Goal: Information Seeking & Learning: Compare options

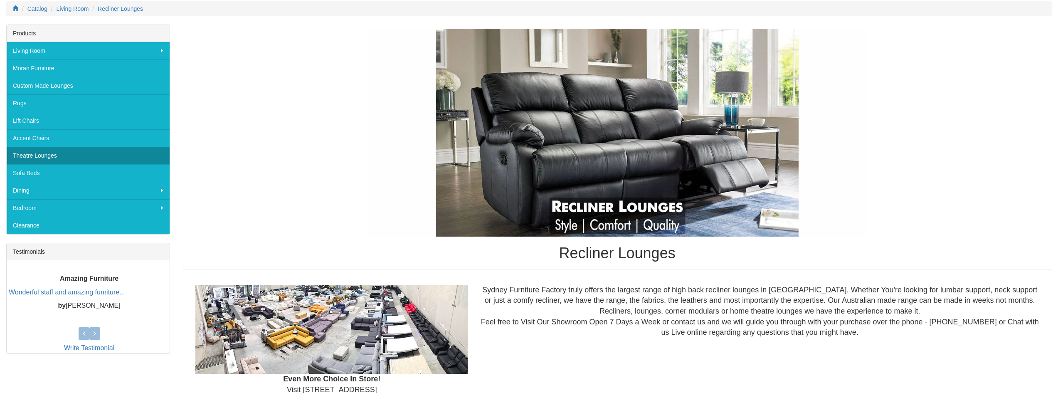
scroll to position [111, 0]
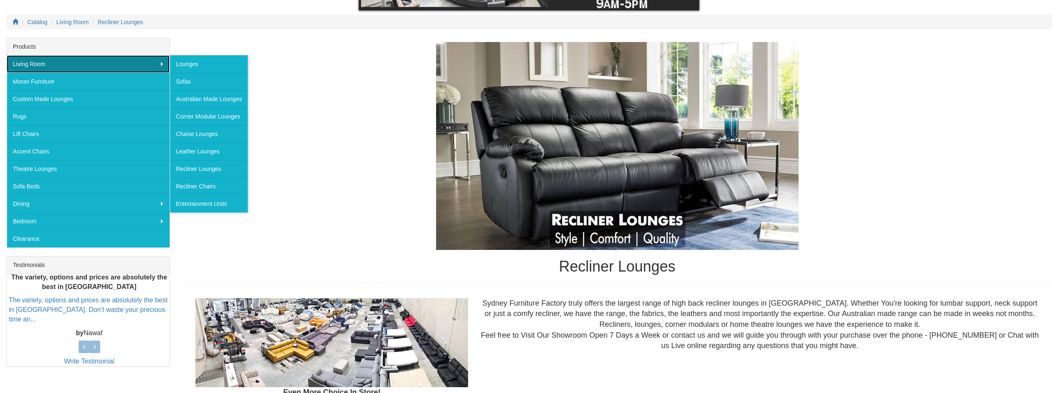
click at [160, 62] on link "Living Room" at bounding box center [88, 63] width 163 height 17
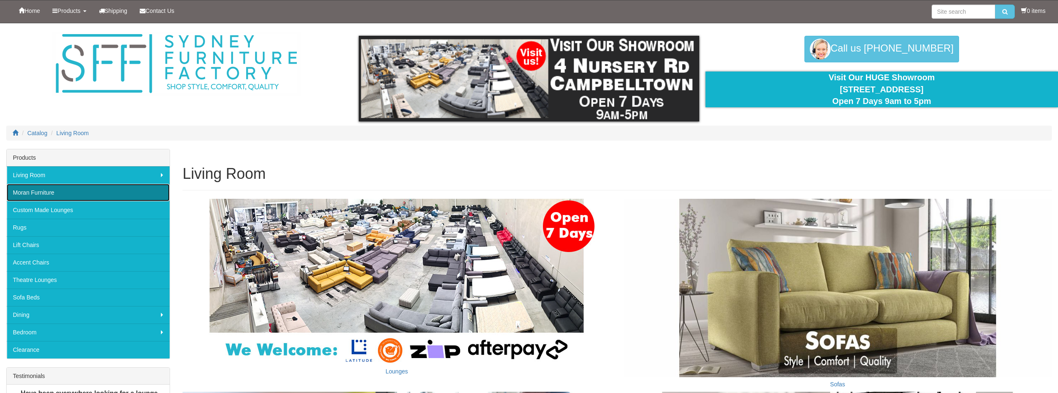
click at [118, 188] on link "Moran Furniture" at bounding box center [88, 192] width 163 height 17
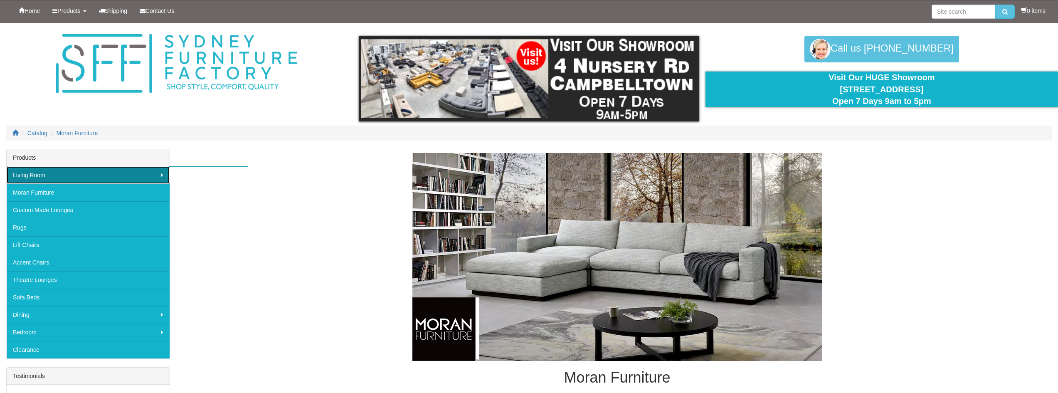
click at [118, 176] on link "Living Room" at bounding box center [88, 174] width 163 height 17
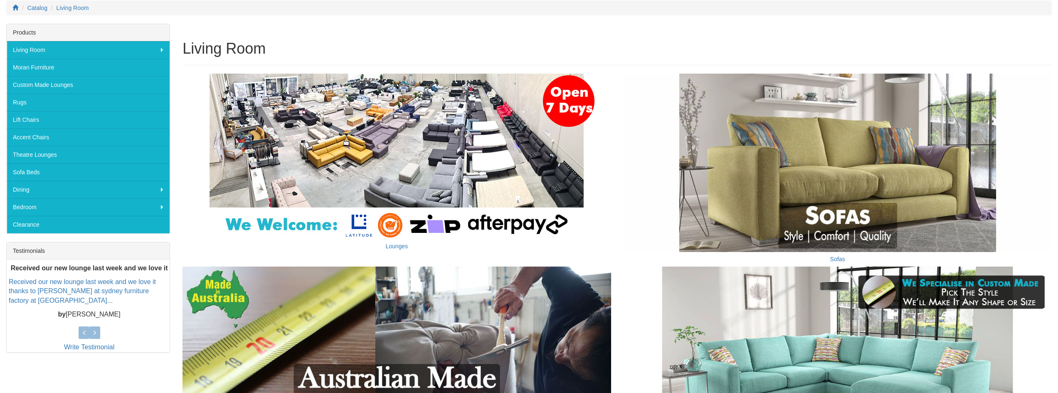
scroll to position [138, 0]
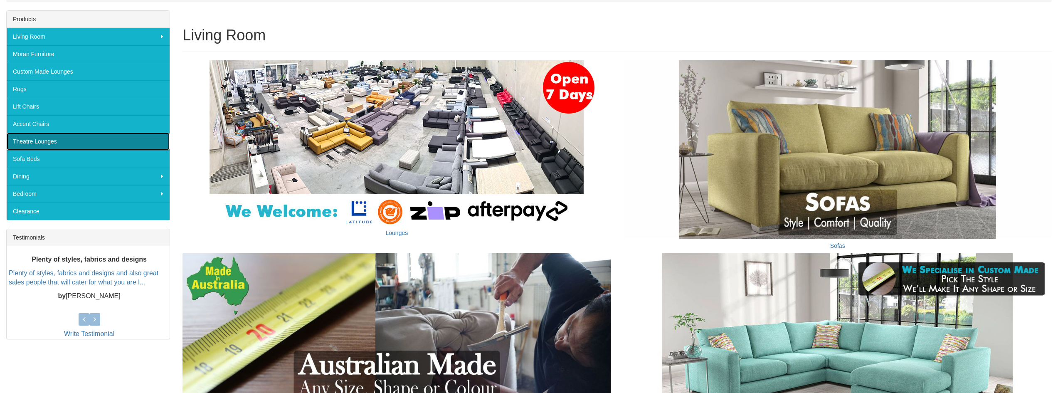
click at [107, 140] on link "Theatre Lounges" at bounding box center [88, 141] width 163 height 17
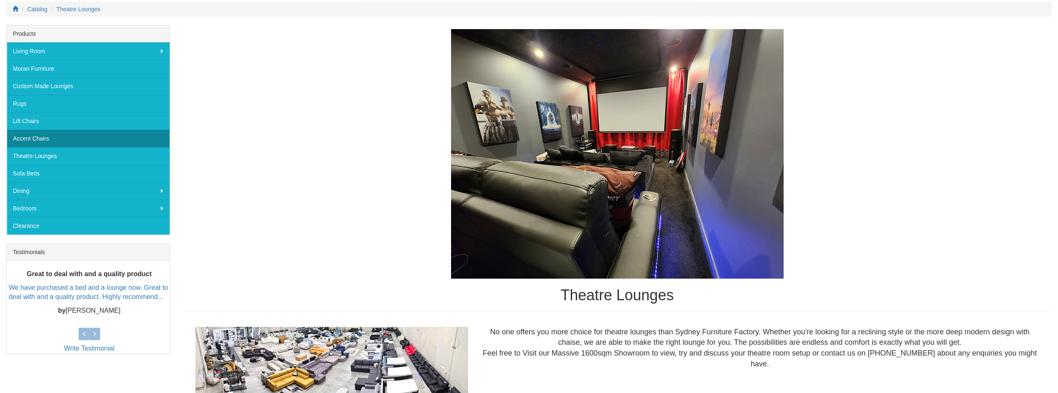
scroll to position [125, 0]
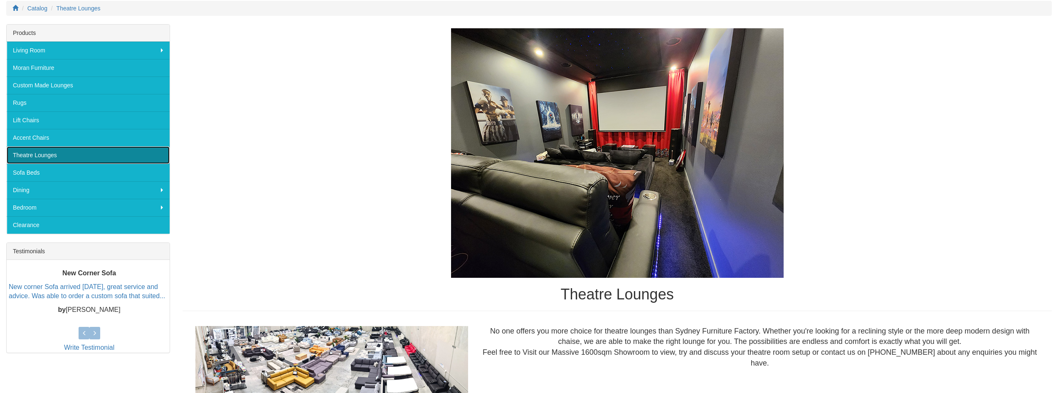
click at [65, 158] on link "Theatre Lounges" at bounding box center [88, 154] width 163 height 17
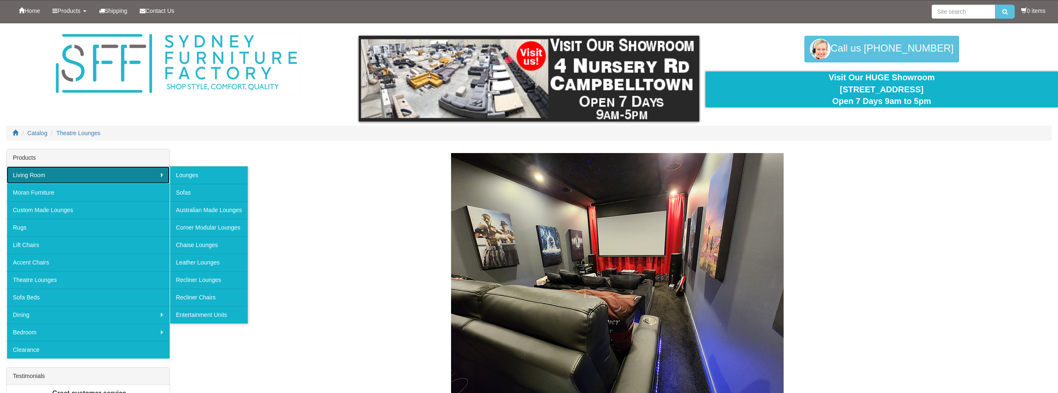
click at [48, 178] on link "Living Room" at bounding box center [88, 174] width 163 height 17
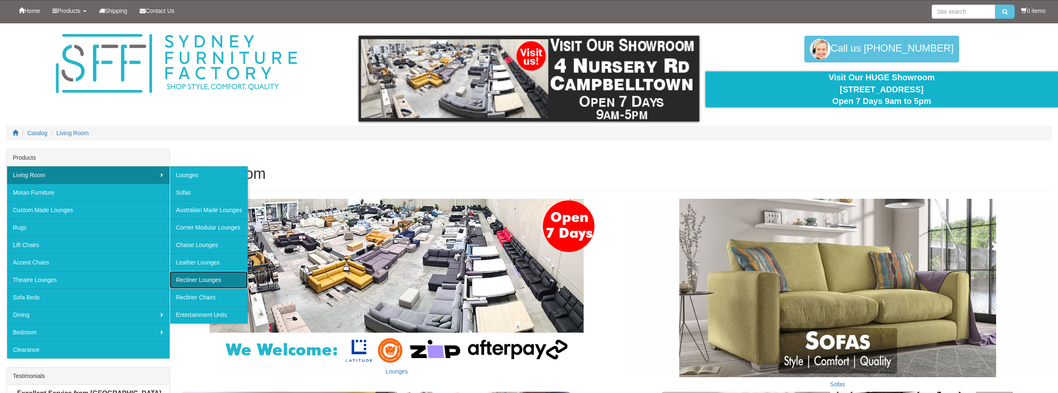
click at [186, 283] on link "Recliner Lounges" at bounding box center [209, 279] width 78 height 17
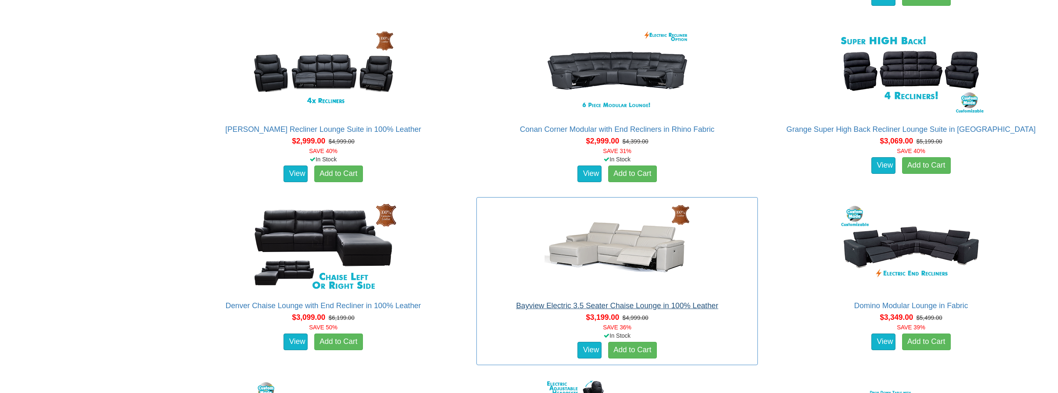
scroll to position [1455, 0]
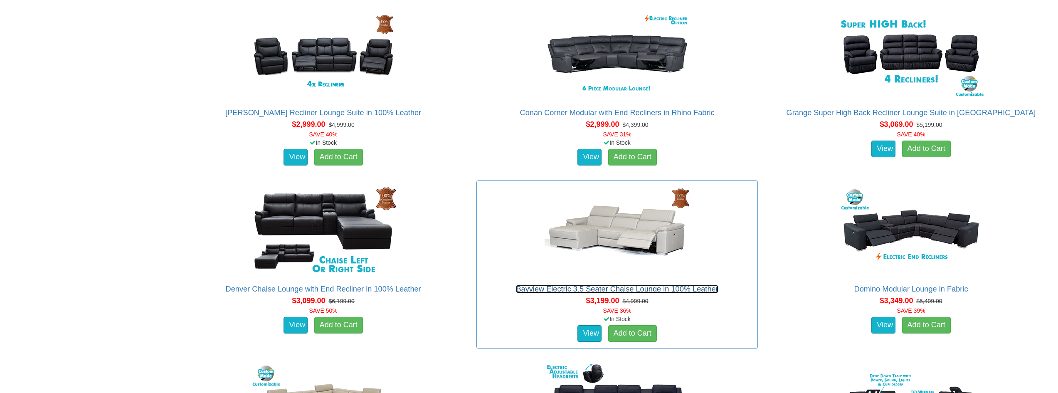
click at [628, 288] on link "Bayview Electric 3.5 Seater Chaise Lounge in 100% Leather" at bounding box center [617, 289] width 202 height 8
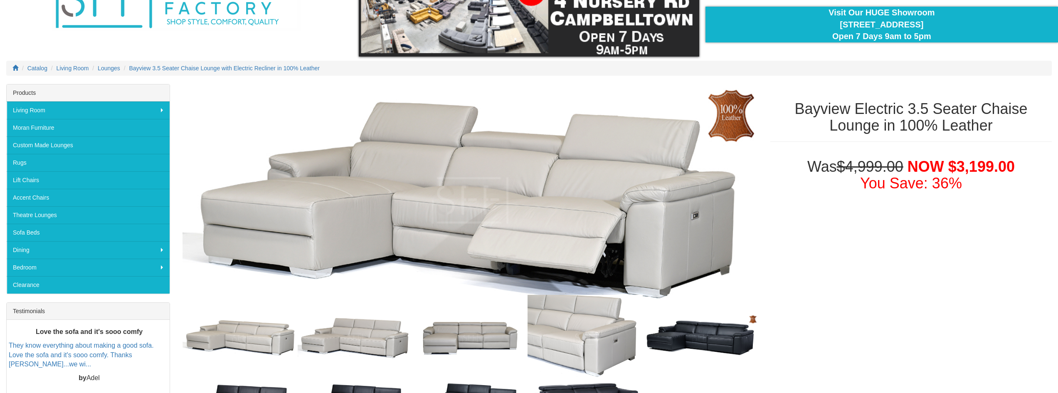
scroll to position [69, 0]
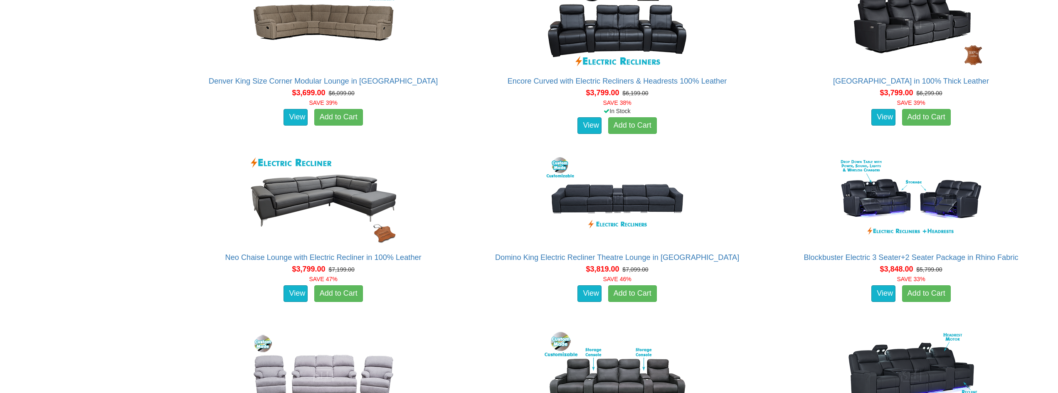
scroll to position [2218, 0]
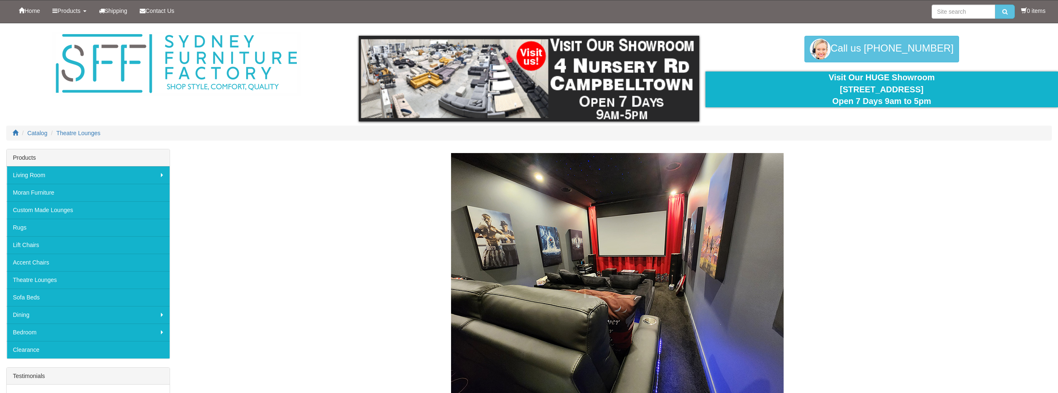
scroll to position [154, 0]
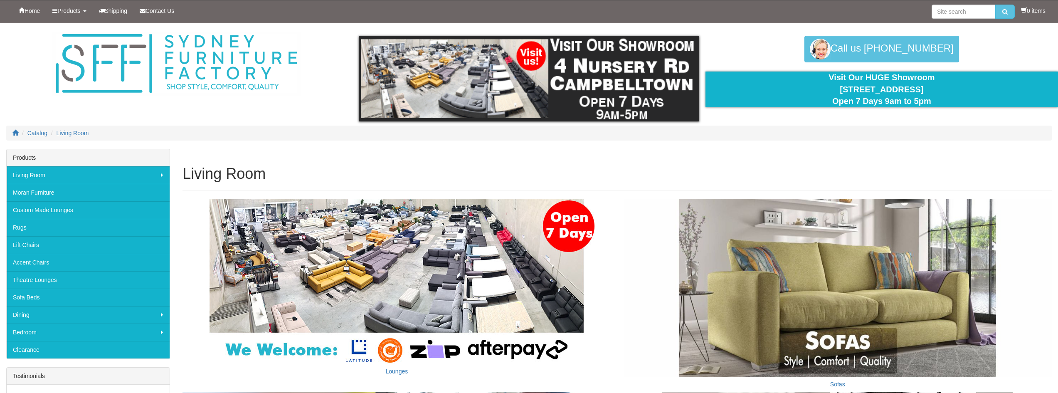
scroll to position [138, 0]
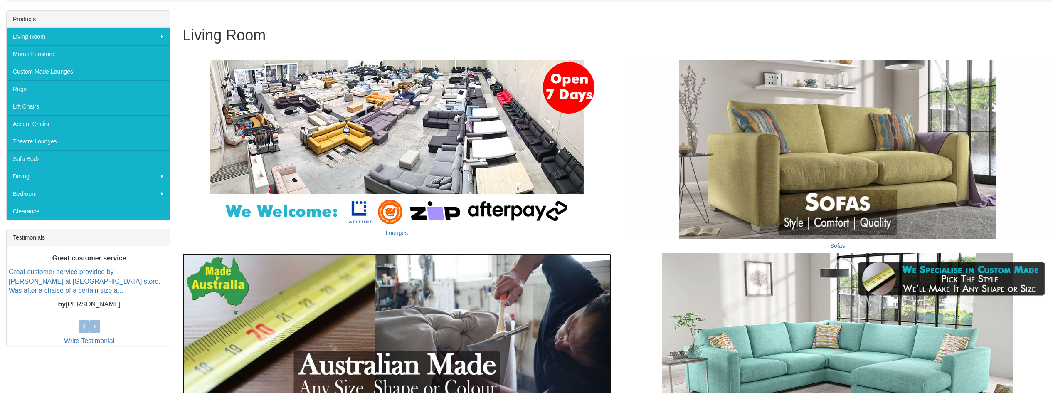
drag, startPoint x: 0, startPoint y: 0, endPoint x: 297, endPoint y: 273, distance: 402.9
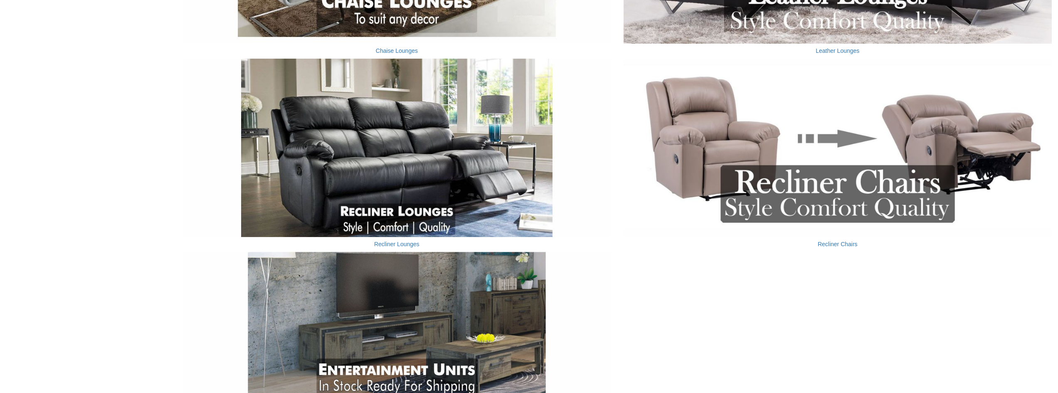
scroll to position [749, 0]
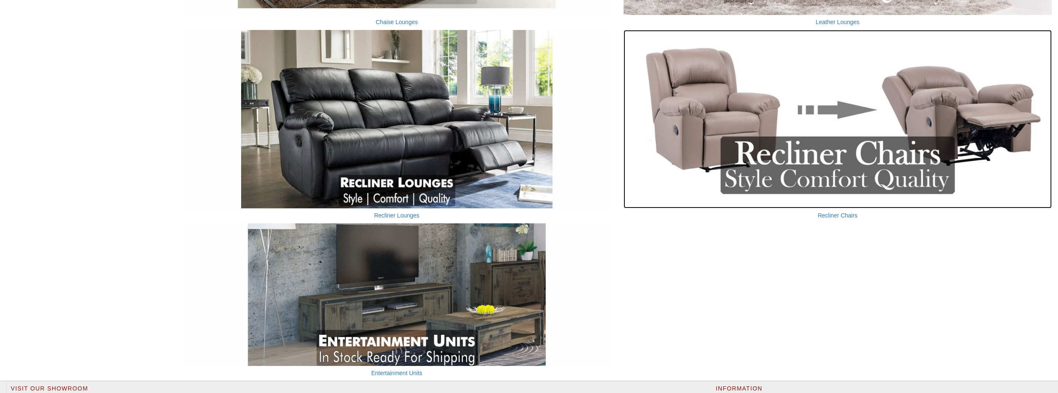
click at [745, 124] on img at bounding box center [838, 119] width 428 height 178
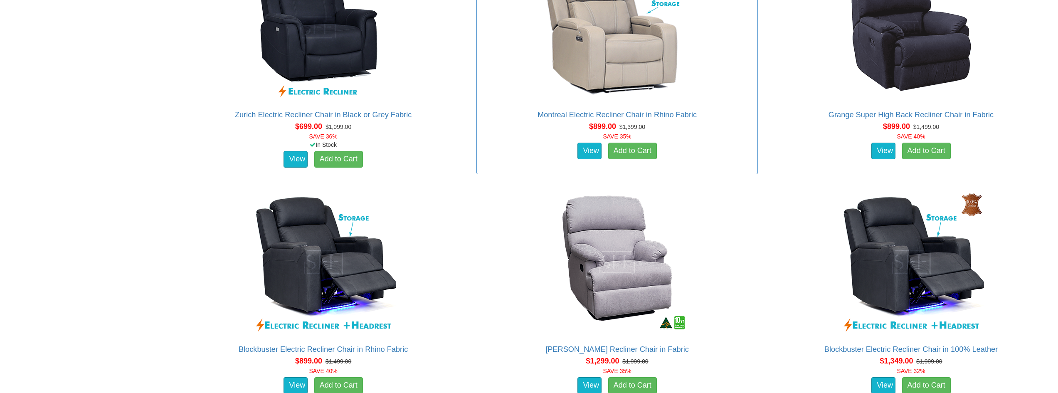
scroll to position [637, 0]
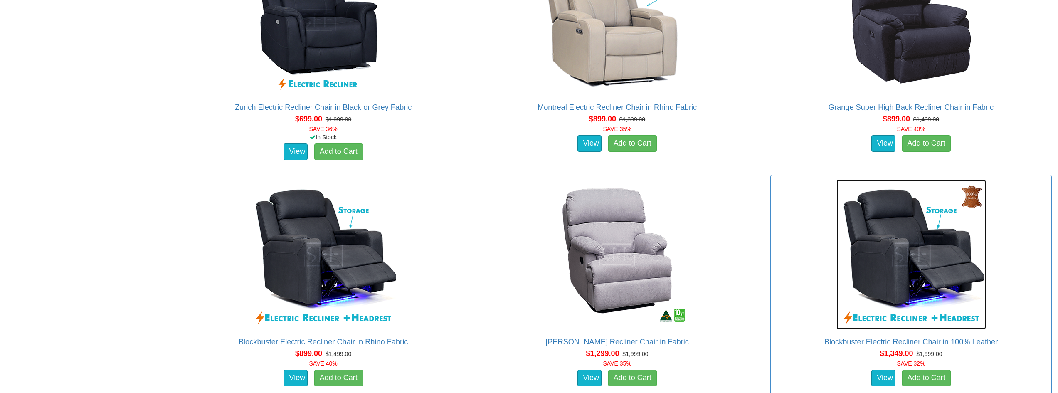
click at [901, 263] on img at bounding box center [912, 255] width 150 height 150
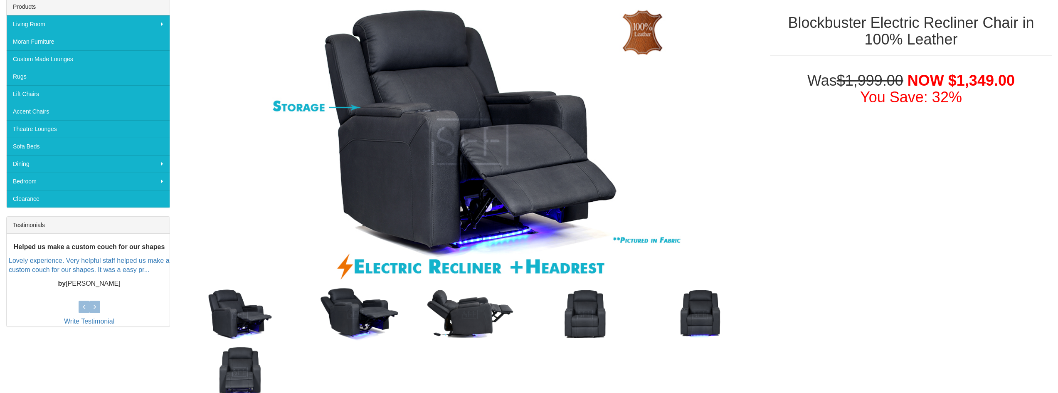
scroll to position [166, 0]
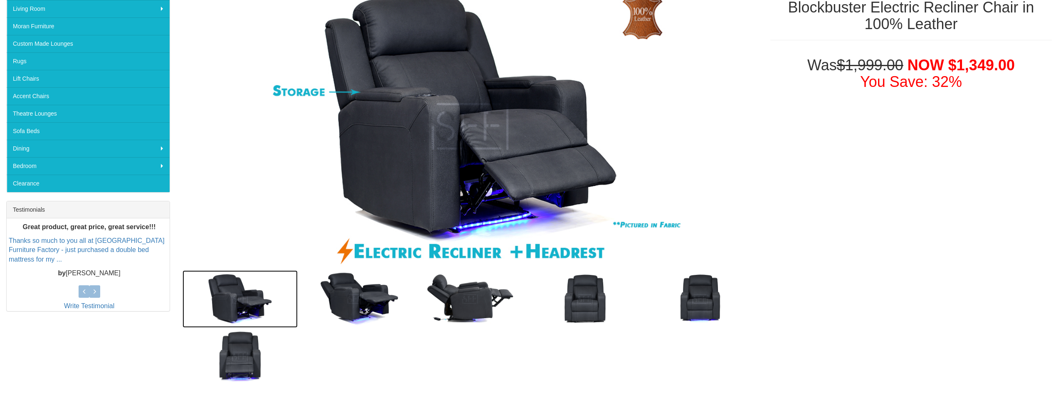
click at [243, 314] on img at bounding box center [240, 298] width 115 height 57
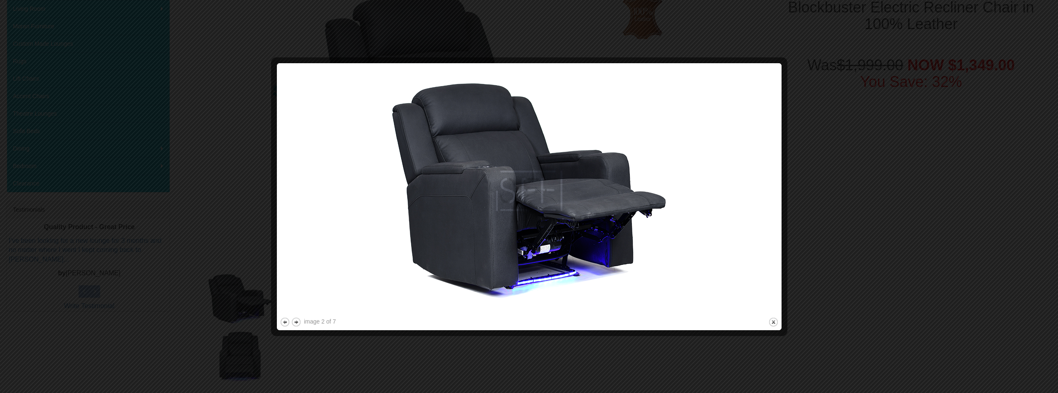
click at [771, 222] on img at bounding box center [529, 191] width 499 height 250
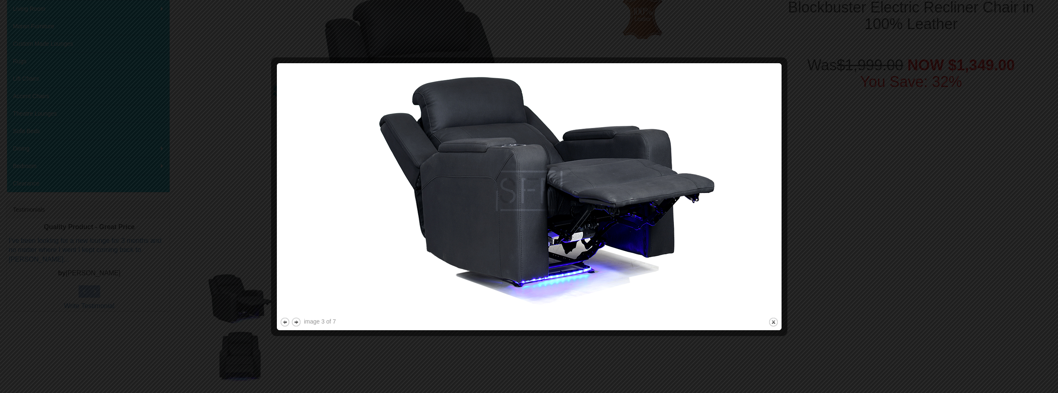
click at [771, 222] on img at bounding box center [529, 191] width 499 height 250
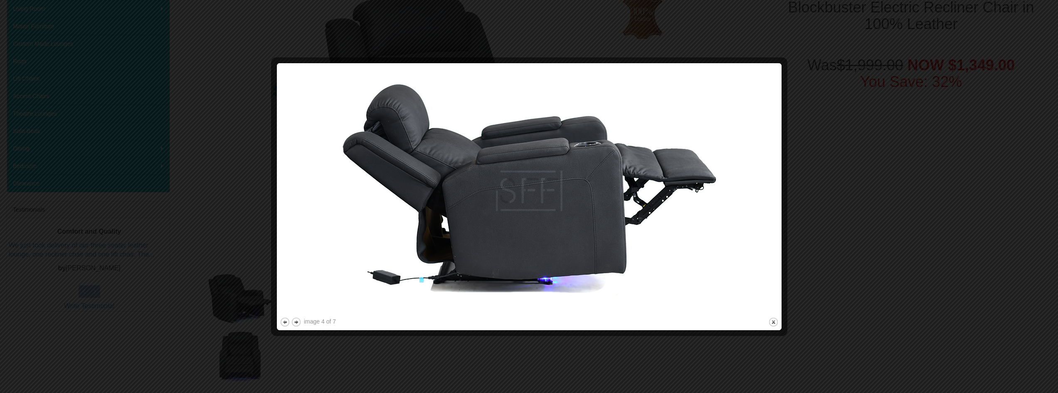
click at [771, 222] on img at bounding box center [529, 191] width 499 height 250
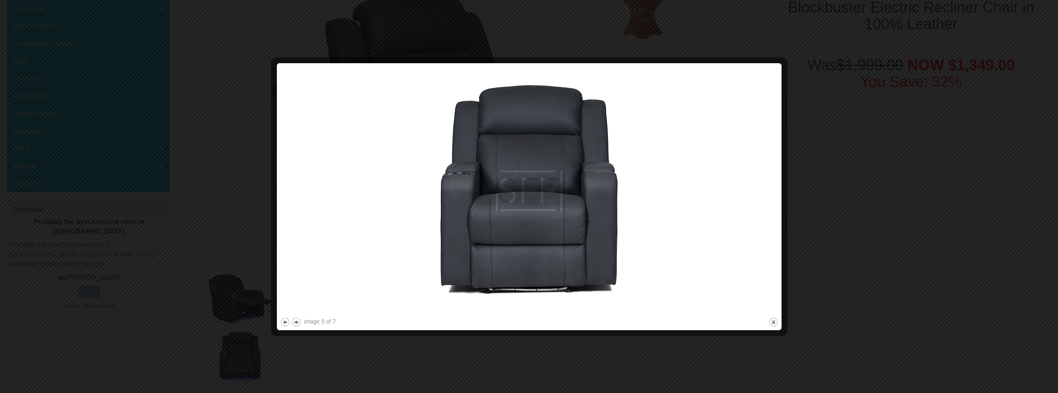
click at [771, 222] on img at bounding box center [529, 191] width 499 height 250
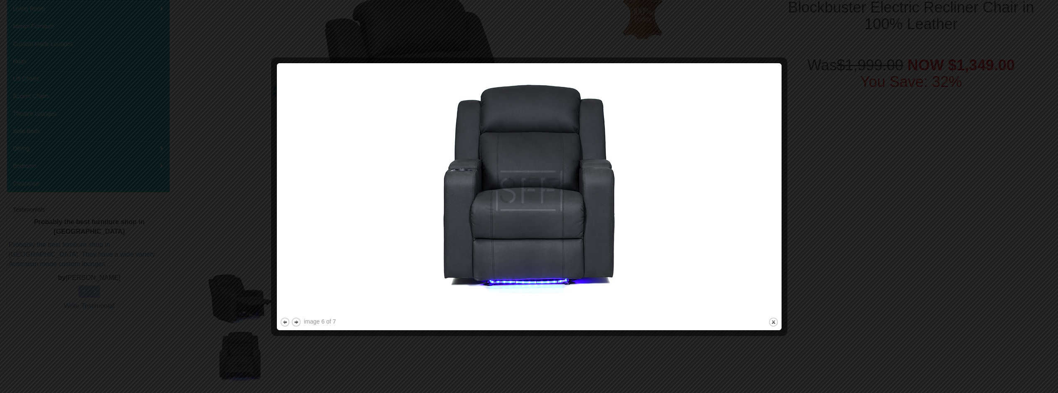
click at [771, 222] on img at bounding box center [529, 191] width 499 height 250
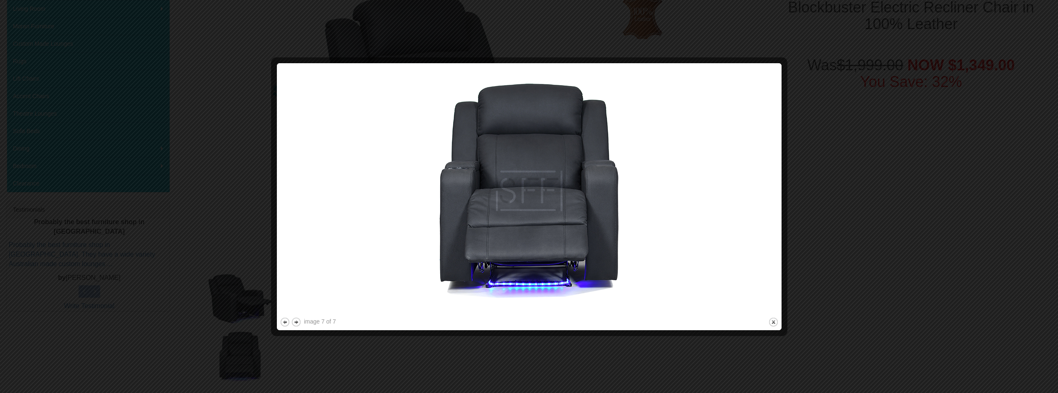
click at [771, 222] on img at bounding box center [529, 191] width 499 height 250
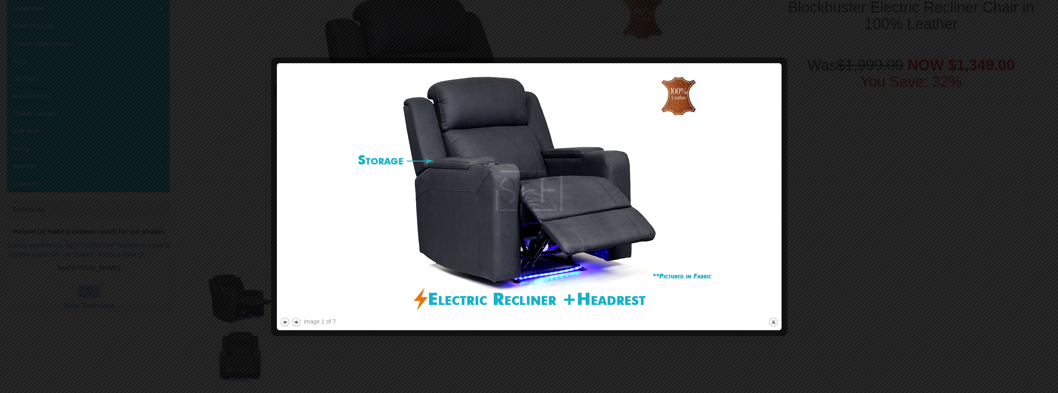
click at [771, 222] on img at bounding box center [529, 191] width 499 height 250
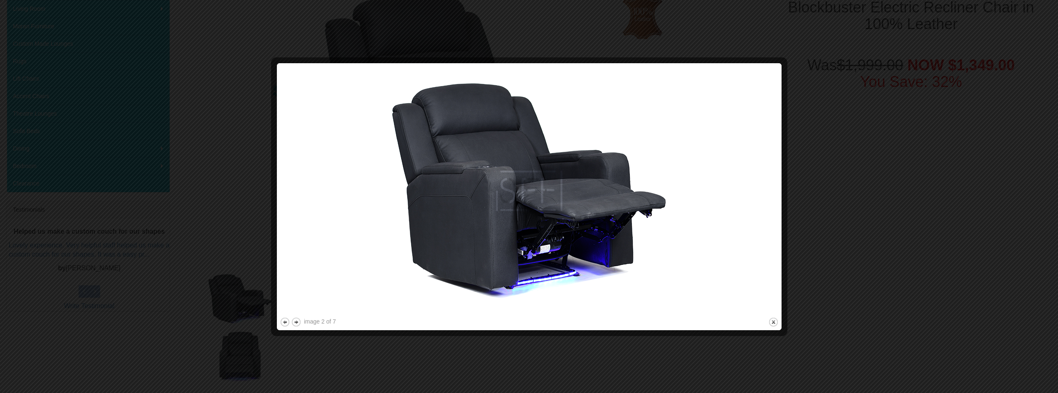
click at [295, 205] on img at bounding box center [529, 191] width 499 height 250
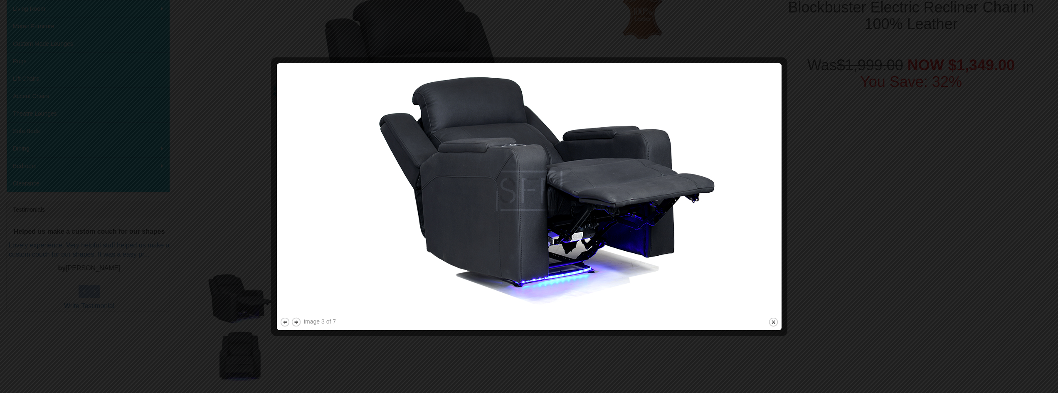
click at [753, 180] on img at bounding box center [529, 191] width 499 height 250
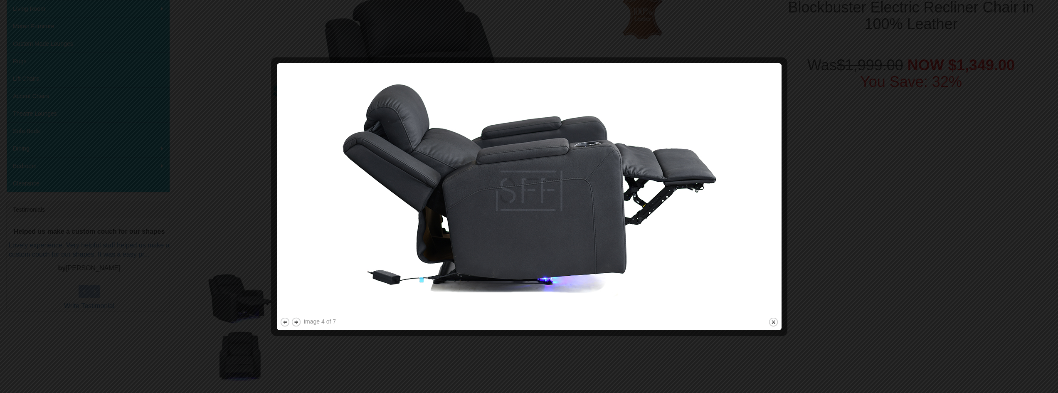
click at [753, 180] on img at bounding box center [529, 191] width 499 height 250
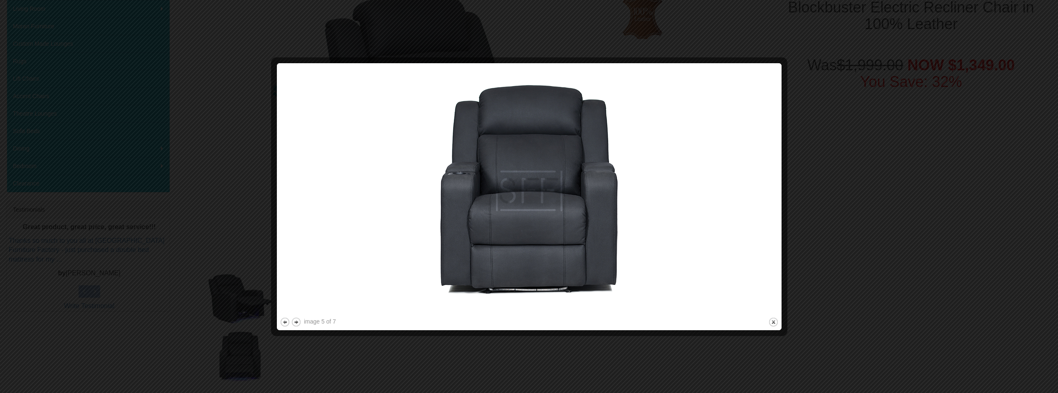
click at [753, 180] on img at bounding box center [529, 191] width 499 height 250
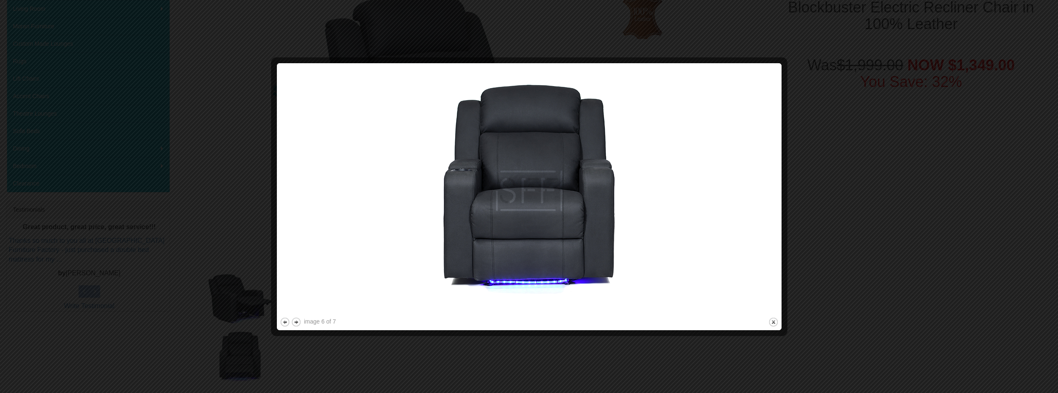
click at [753, 180] on img at bounding box center [529, 191] width 499 height 250
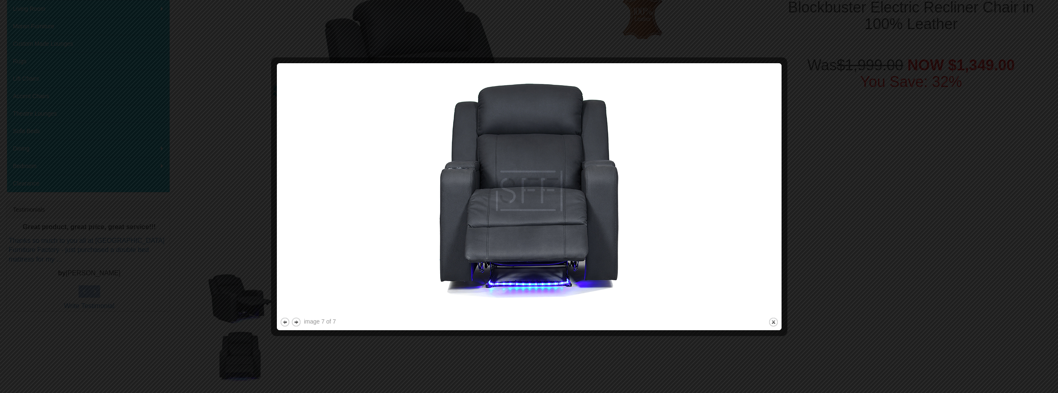
click at [753, 180] on img at bounding box center [529, 191] width 499 height 250
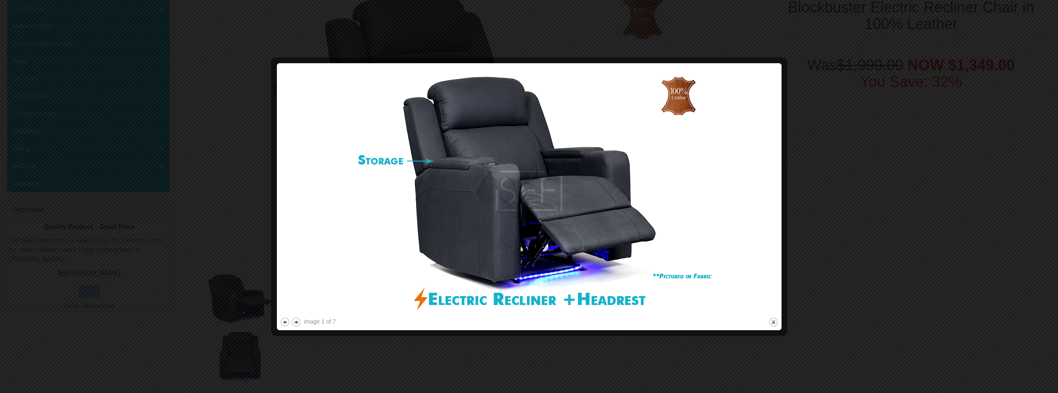
click at [753, 180] on img at bounding box center [529, 191] width 499 height 250
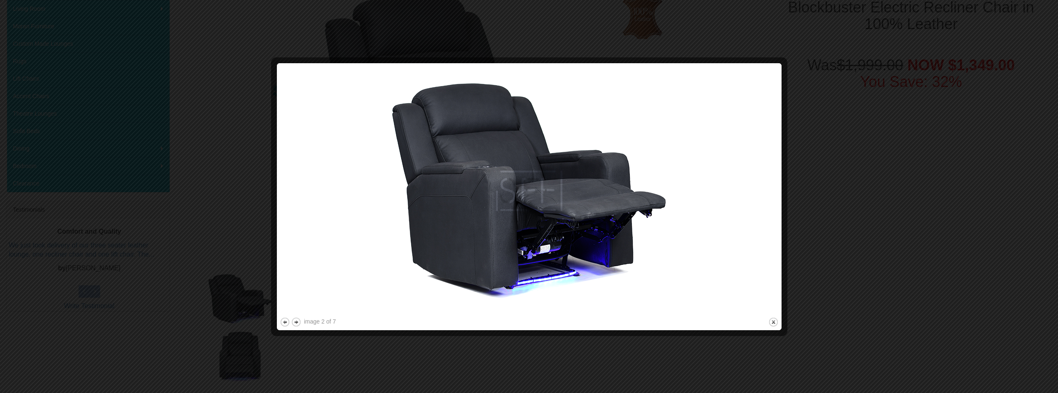
click at [753, 180] on img at bounding box center [529, 191] width 499 height 250
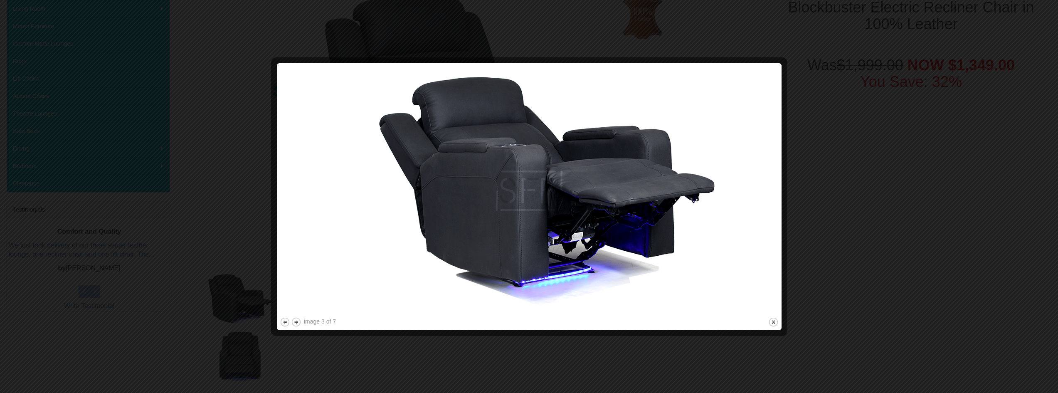
click at [753, 180] on img at bounding box center [529, 191] width 499 height 250
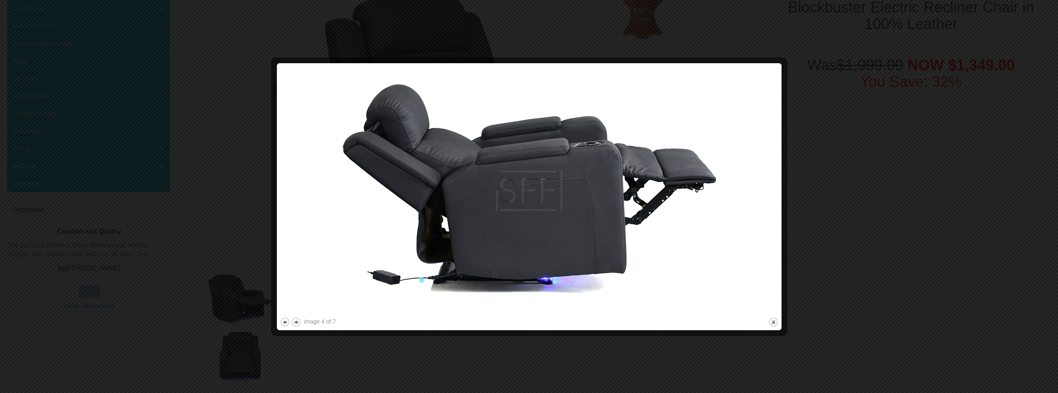
click at [753, 180] on img at bounding box center [529, 191] width 499 height 250
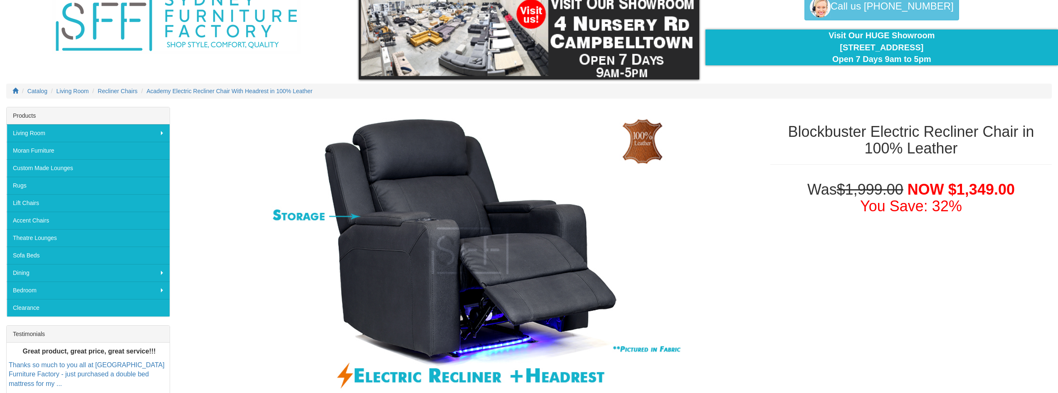
scroll to position [42, 0]
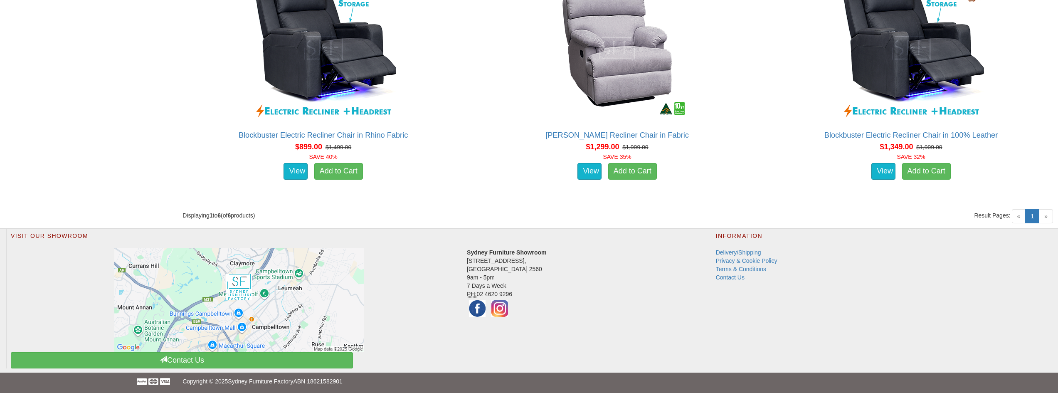
scroll to position [845, 0]
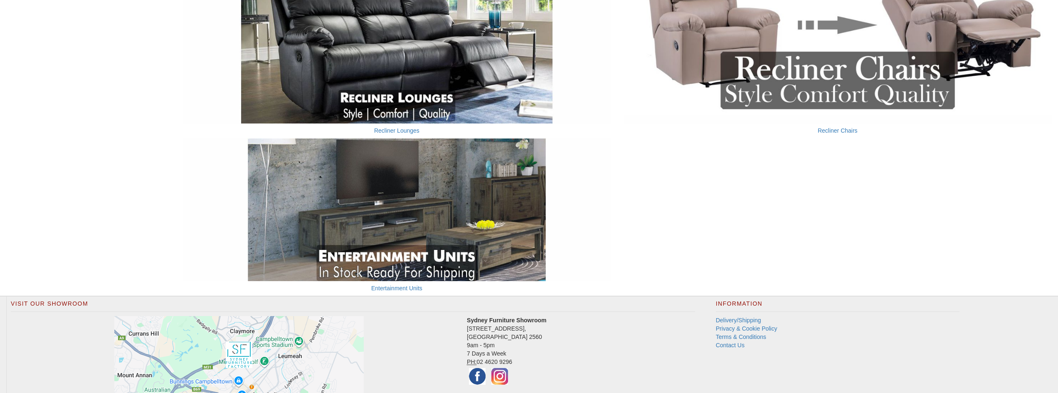
scroll to position [833, 0]
